Goal: Task Accomplishment & Management: Complete application form

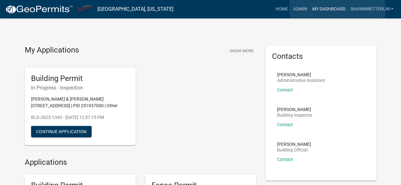
click at [337, 9] on link "My Dashboard" at bounding box center [328, 9] width 38 height 12
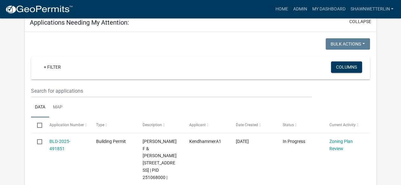
scroll to position [108, 0]
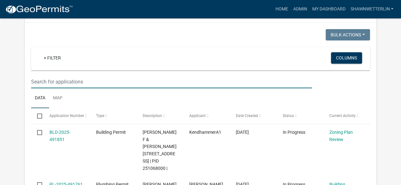
click at [57, 80] on input "text" at bounding box center [171, 81] width 281 height 13
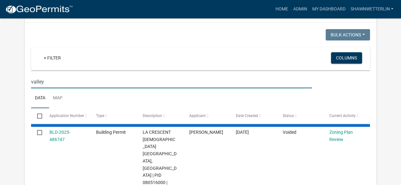
type input "valley"
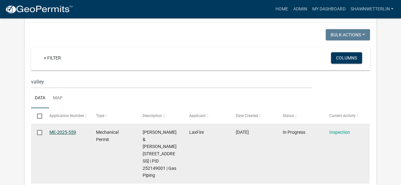
click at [61, 133] on link "ME-2025-559" at bounding box center [62, 132] width 27 height 5
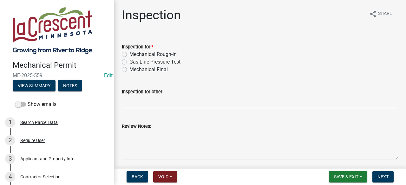
click at [125, 73] on div "Mechanical Final" at bounding box center [260, 70] width 276 height 8
click at [129, 70] on label "Mechanical Final" at bounding box center [148, 70] width 38 height 8
click at [129, 70] on input "Mechanical Final" at bounding box center [131, 68] width 4 height 4
radio input "true"
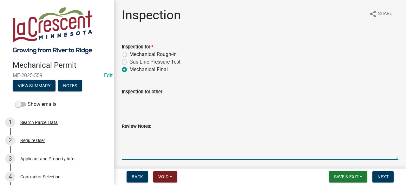
click at [132, 140] on textarea "Review Notes:" at bounding box center [260, 145] width 276 height 30
click at [199, 132] on textarea "Gas line pressure test held." at bounding box center [260, 145] width 276 height 30
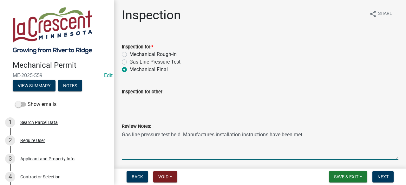
click at [303, 135] on textarea "Gas line pressure test held. Manufactures installation instructions have been m…" at bounding box center [260, 145] width 276 height 30
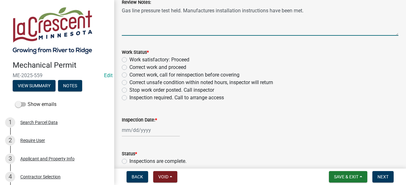
scroll to position [127, 0]
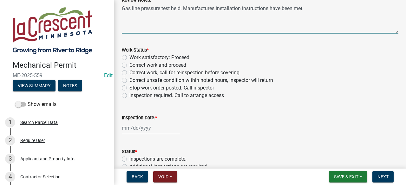
type textarea "Gas line pressure test held. Manufactures installation instructions have been m…"
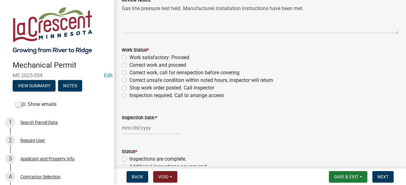
click at [129, 57] on label "Work satisfactory: Proceed" at bounding box center [159, 58] width 60 height 8
click at [129, 57] on input "Work satisfactory: Proceed" at bounding box center [131, 56] width 4 height 4
radio input "true"
click at [144, 127] on div at bounding box center [151, 128] width 58 height 13
select select "10"
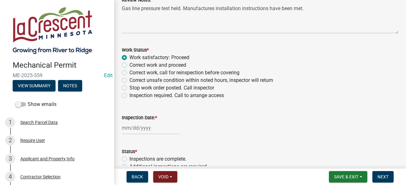
select select "2025"
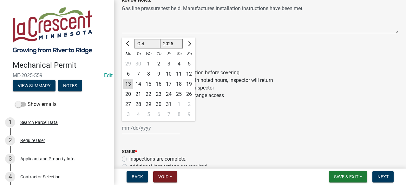
click at [127, 85] on div "13" at bounding box center [128, 84] width 10 height 10
type input "[DATE]"
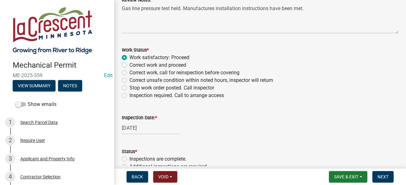
click at [129, 159] on label "Inspections are complete." at bounding box center [157, 160] width 57 height 8
click at [129, 159] on input "Inspections are complete." at bounding box center [131, 158] width 4 height 4
radio input "true"
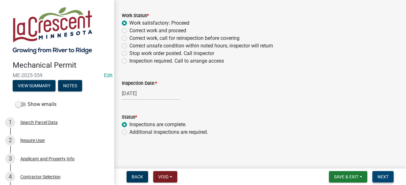
click at [380, 177] on span "Next" at bounding box center [382, 177] width 11 height 5
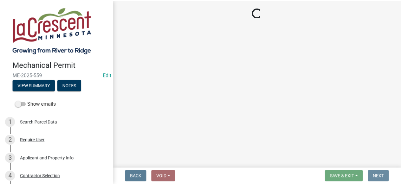
scroll to position [0, 0]
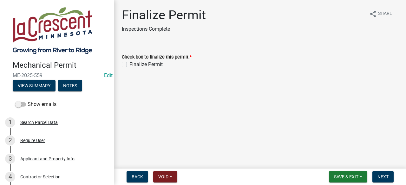
click at [129, 65] on label "Finalize Permit" at bounding box center [145, 65] width 33 height 8
click at [129, 65] on input "Finalize Permit" at bounding box center [131, 63] width 4 height 4
checkbox input "true"
click at [380, 175] on span "Next" at bounding box center [382, 177] width 11 height 5
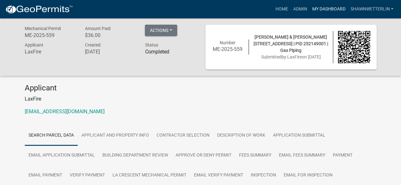
click at [320, 10] on link "My Dashboard" at bounding box center [328, 9] width 38 height 12
